Goal: Find contact information

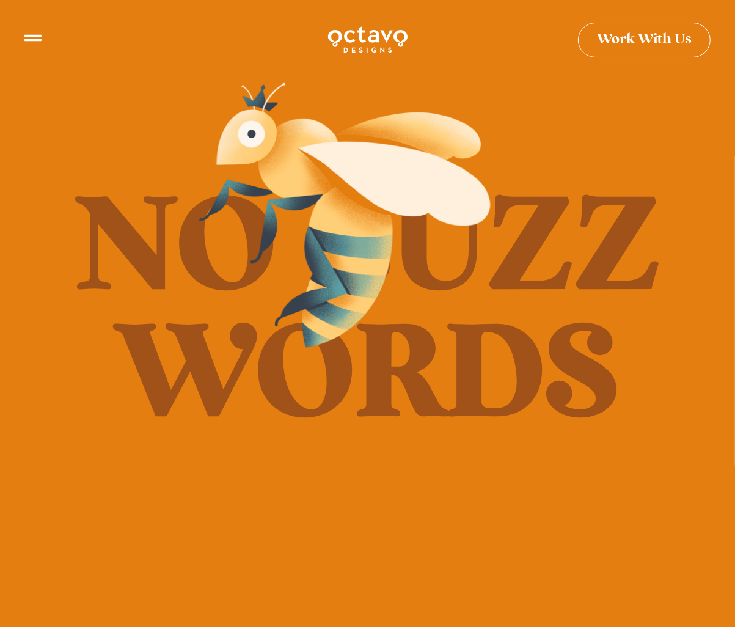
click at [347, 381] on h2 "No Buzz Words" at bounding box center [367, 314] width 759 height 254
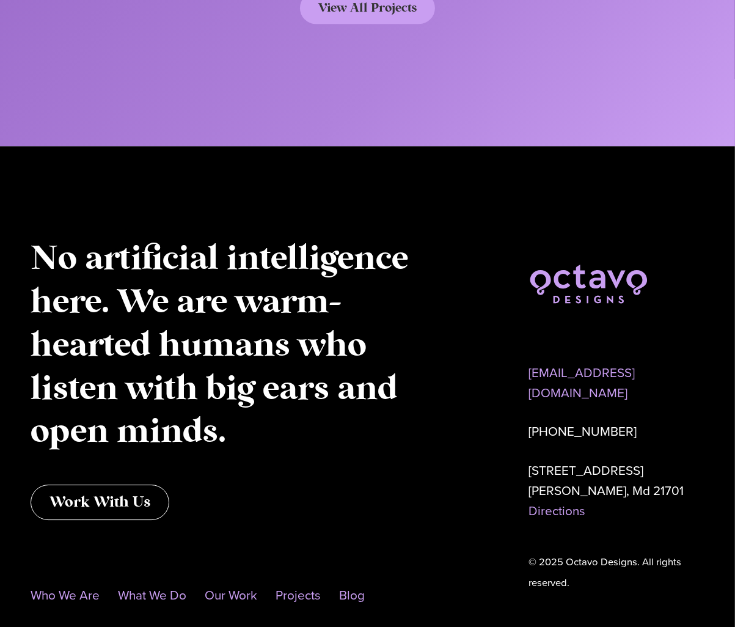
scroll to position [6522, 0]
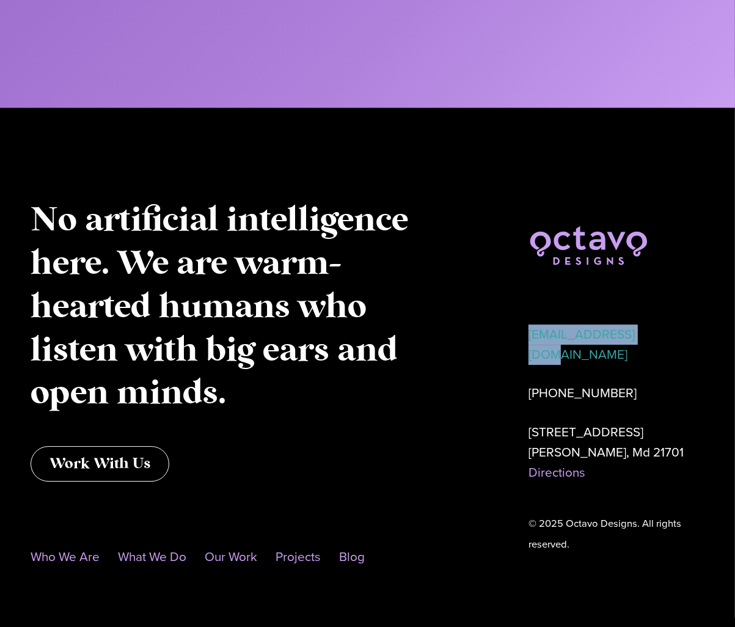
drag, startPoint x: 681, startPoint y: 310, endPoint x: 528, endPoint y: 316, distance: 153.5
click at [528, 324] on p "[EMAIL_ADDRESS][DOMAIN_NAME]" at bounding box center [616, 344] width 176 height 41
copy link "[EMAIL_ADDRESS][DOMAIN_NAME]"
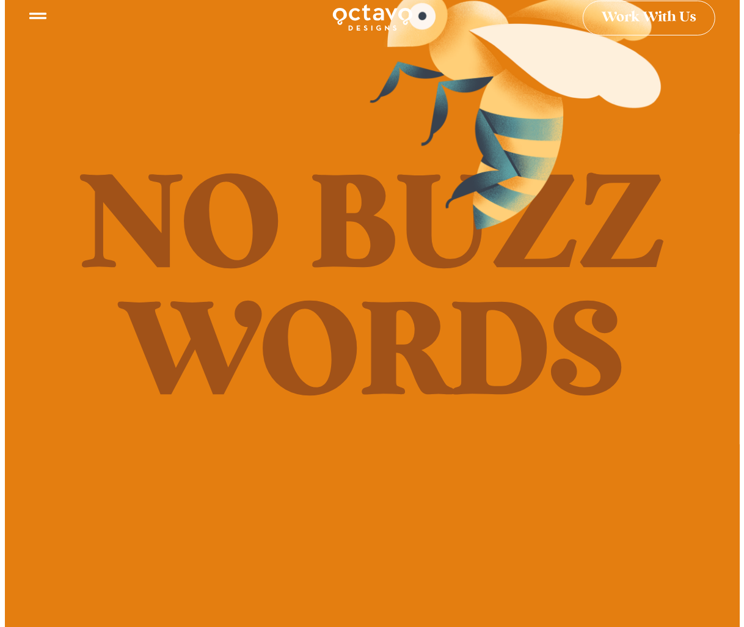
scroll to position [0, 0]
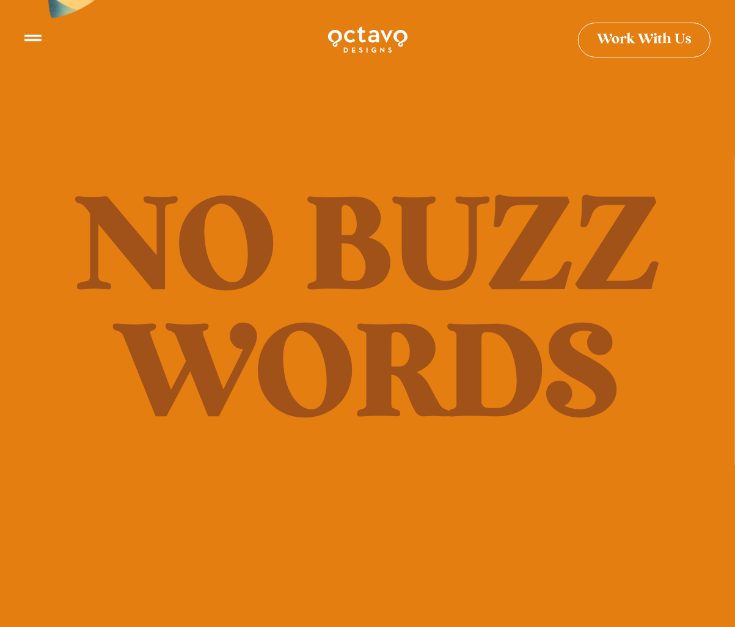
click at [30, 36] on icon at bounding box center [32, 32] width 17 height 17
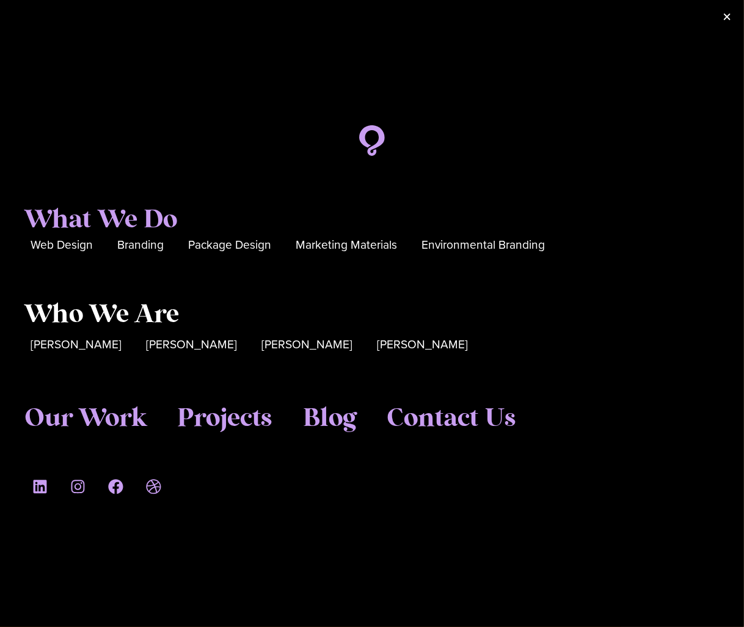
click at [79, 315] on span "Who We Are" at bounding box center [101, 314] width 155 height 31
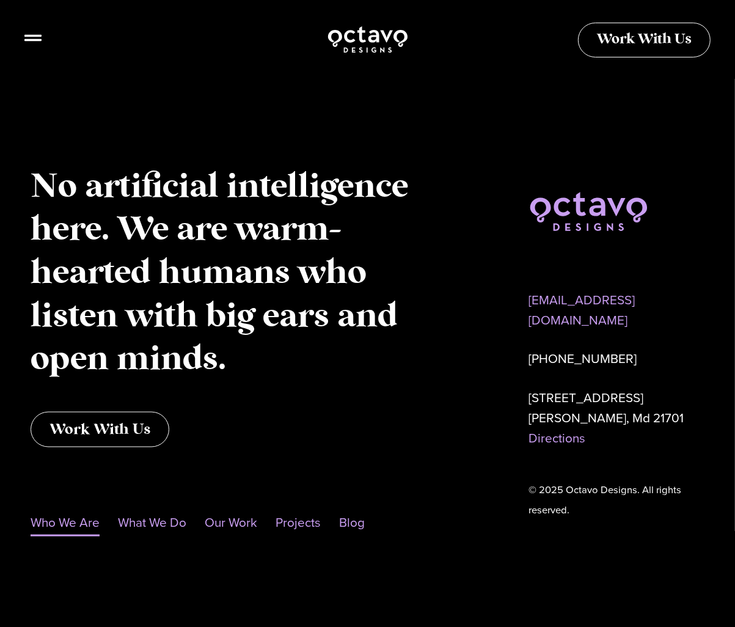
scroll to position [1177, 0]
